Goal: Task Accomplishment & Management: Use online tool/utility

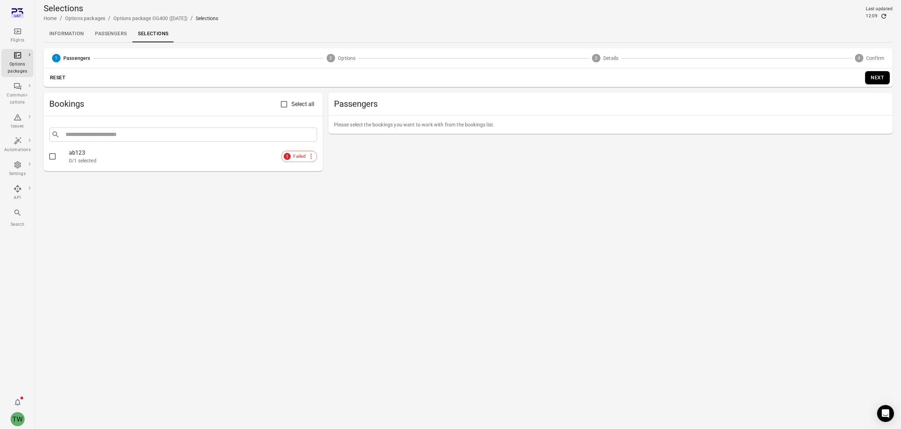
click at [161, 152] on div "ab123" at bounding box center [193, 153] width 248 height 8
click at [74, 157] on div "0/1 selected" at bounding box center [193, 160] width 248 height 7
click at [61, 157] on div at bounding box center [59, 156] width 20 height 15
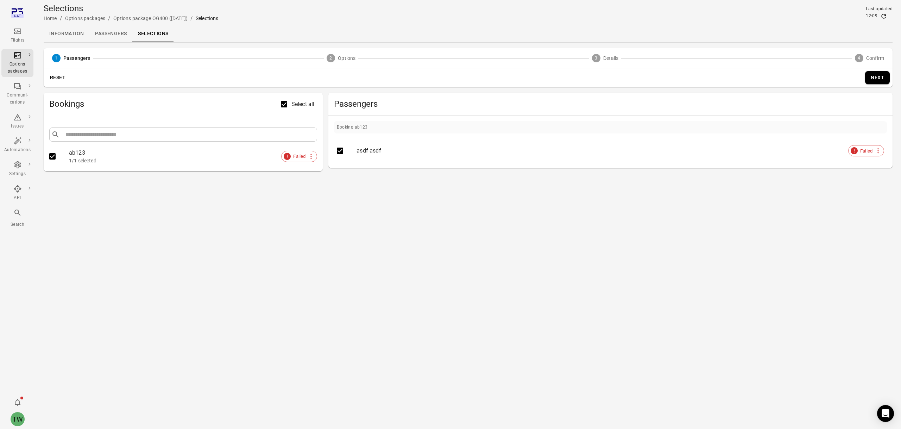
click at [74, 150] on div "ab123" at bounding box center [193, 153] width 248 height 8
click at [872, 77] on button "Next" at bounding box center [878, 77] width 25 height 13
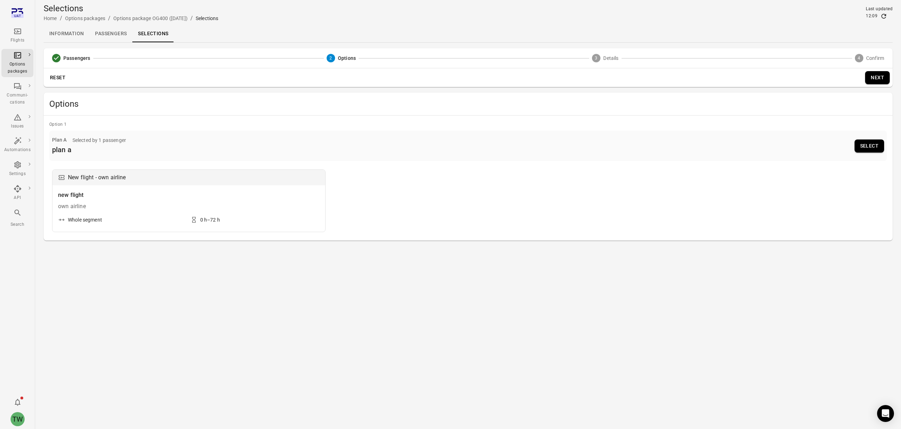
click at [540, 188] on div "New flight - own airline new flight own airline Whole segment 0 h–72 h" at bounding box center [468, 200] width 832 height 63
click at [871, 147] on button "Select" at bounding box center [870, 145] width 30 height 13
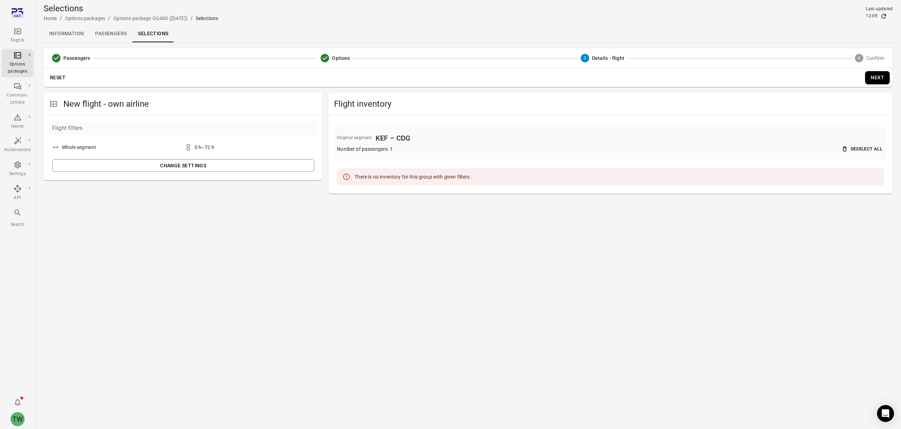
click at [240, 137] on div "Flight filters Whole segment 0 h–72 h Change settings" at bounding box center [183, 148] width 268 height 54
click at [73, 149] on div "Whole segment" at bounding box center [79, 147] width 34 height 7
drag, startPoint x: 77, startPoint y: 146, endPoint x: 54, endPoint y: 119, distance: 35.7
click at [54, 119] on div "Flight filters Whole segment 0 h–72 h Change settings" at bounding box center [183, 148] width 279 height 65
click at [209, 229] on main "Selections Home / Options packages / Options package OG400 ([DATE]) / Selection…" at bounding box center [468, 214] width 866 height 429
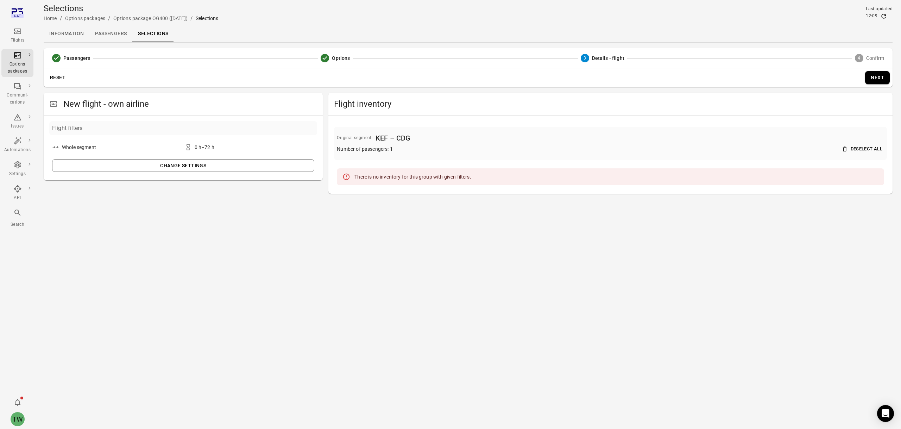
click at [883, 78] on button "Next" at bounding box center [878, 77] width 25 height 13
